Goal: Check status: Check status

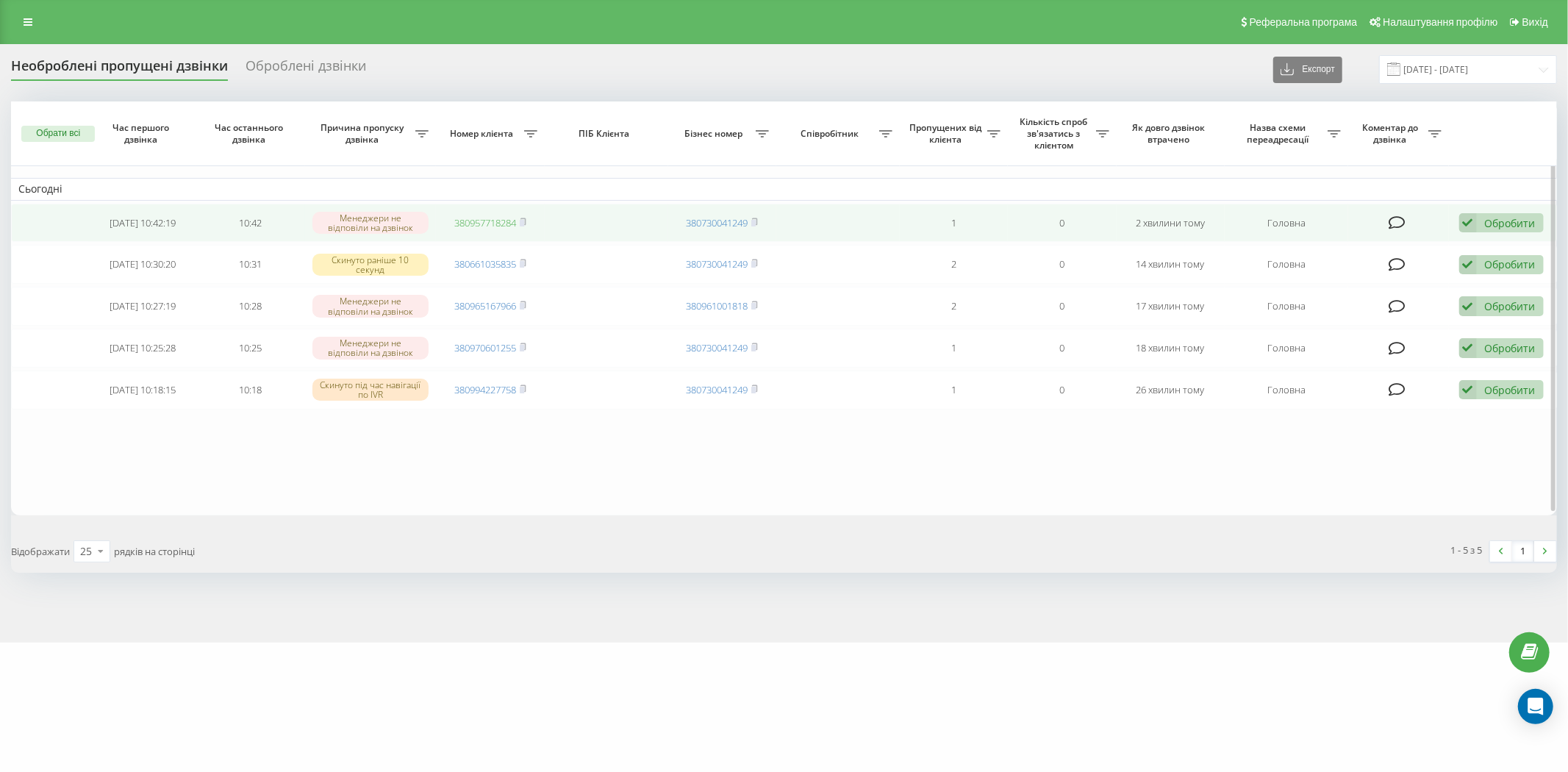
click at [495, 220] on link "380957718284" at bounding box center [485, 223] width 62 height 13
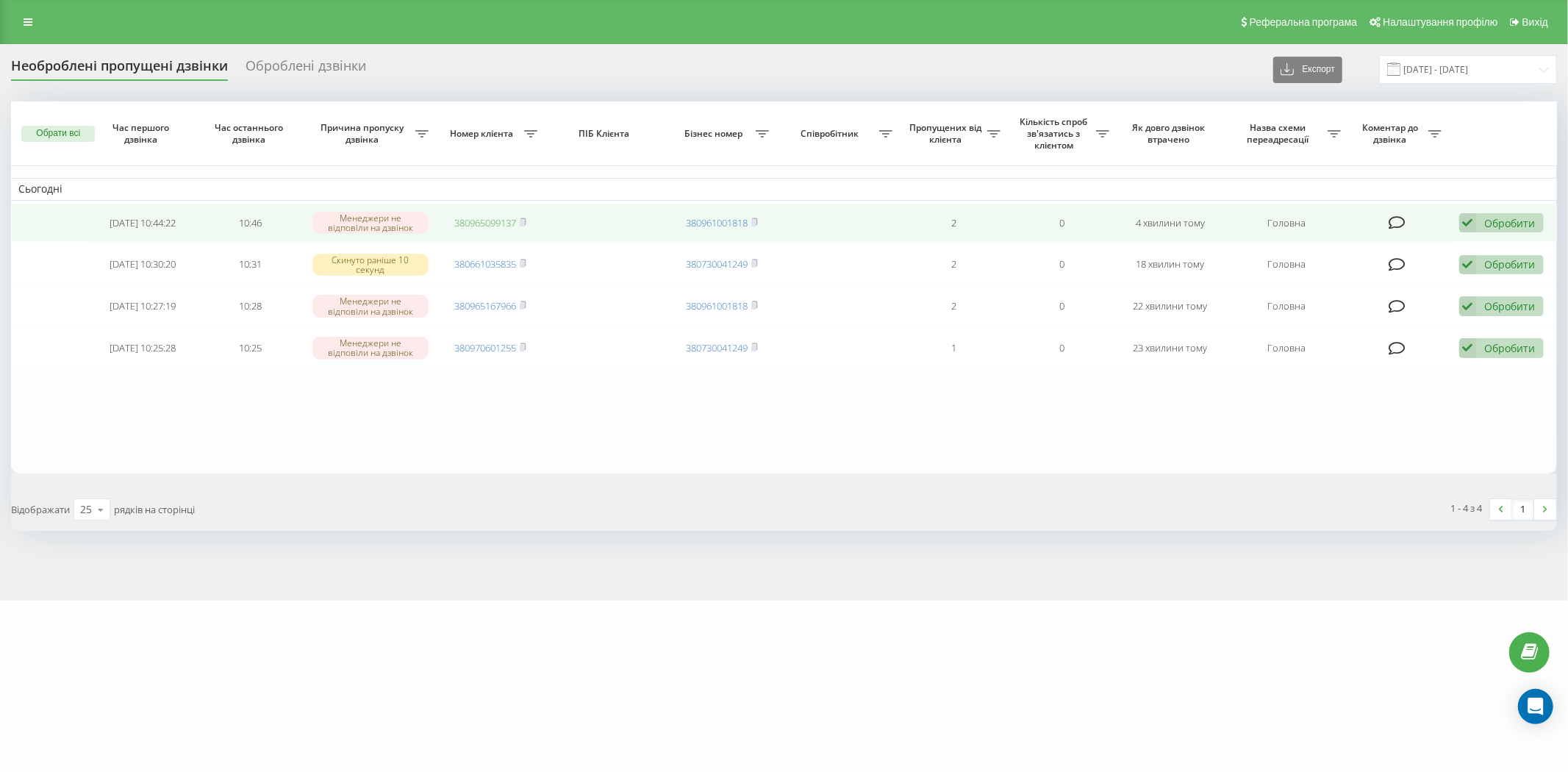
click at [494, 225] on link "380965099137" at bounding box center [485, 223] width 62 height 13
